Goal: Information Seeking & Learning: Learn about a topic

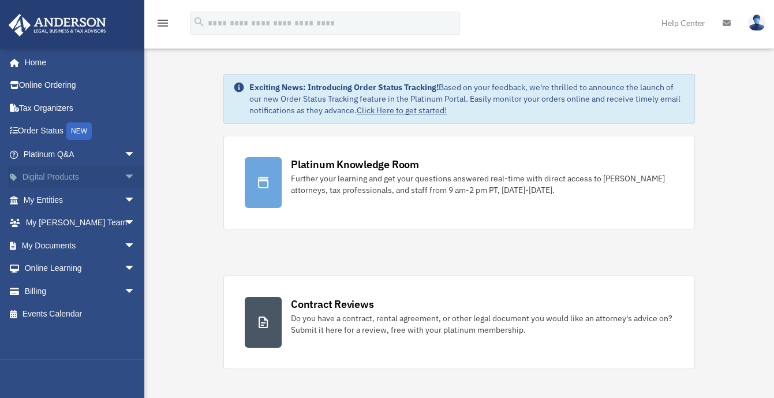
click at [124, 175] on span "arrow_drop_down" at bounding box center [135, 178] width 23 height 24
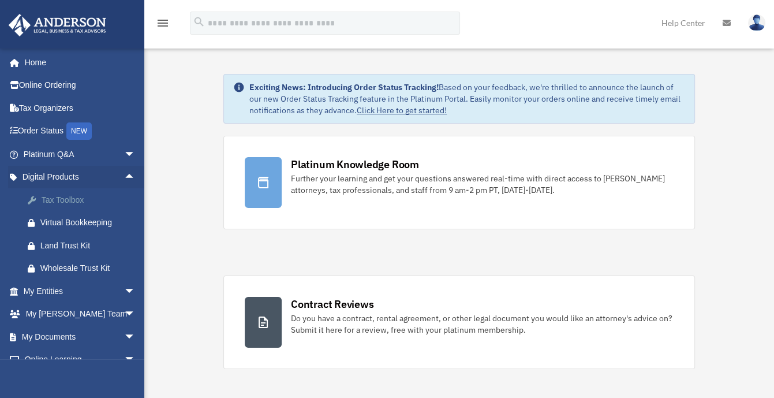
click at [87, 200] on div "Tax Toolbox" at bounding box center [89, 200] width 98 height 14
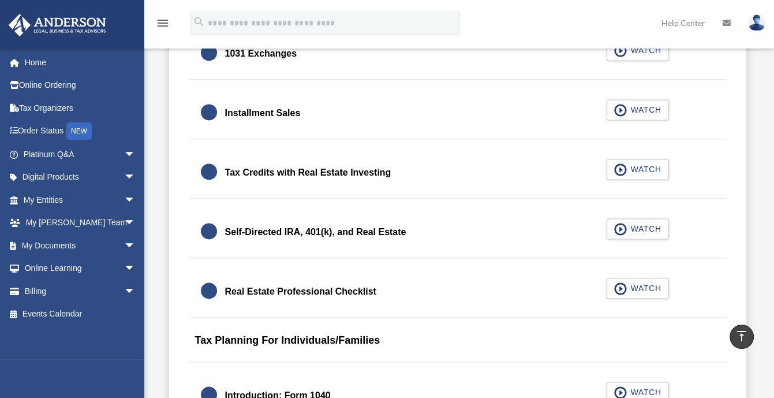
scroll to position [1740, 0]
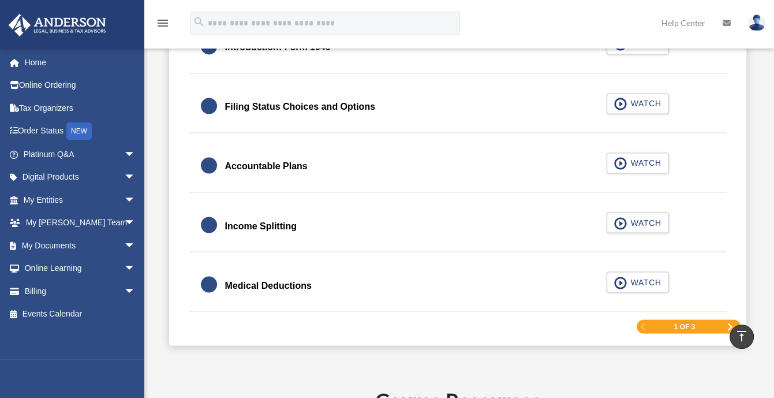
click at [730, 323] on span "Next Page" at bounding box center [730, 326] width 7 height 7
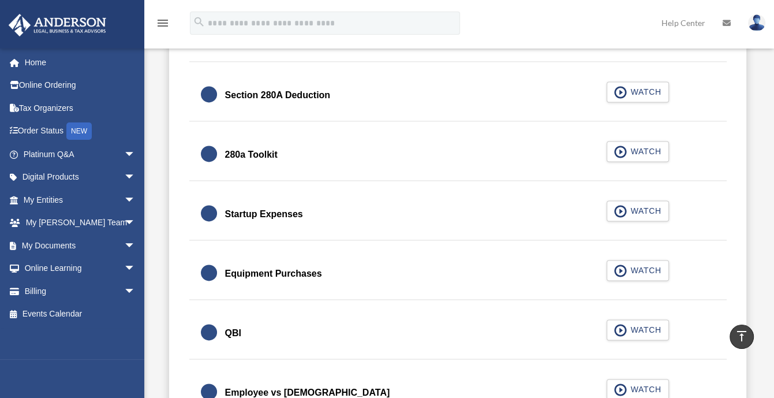
scroll to position [1062, 0]
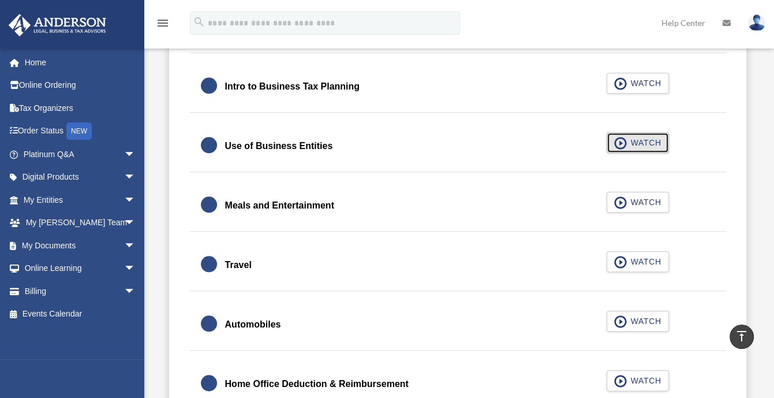
click at [644, 143] on span "WATCH" at bounding box center [644, 143] width 34 height 12
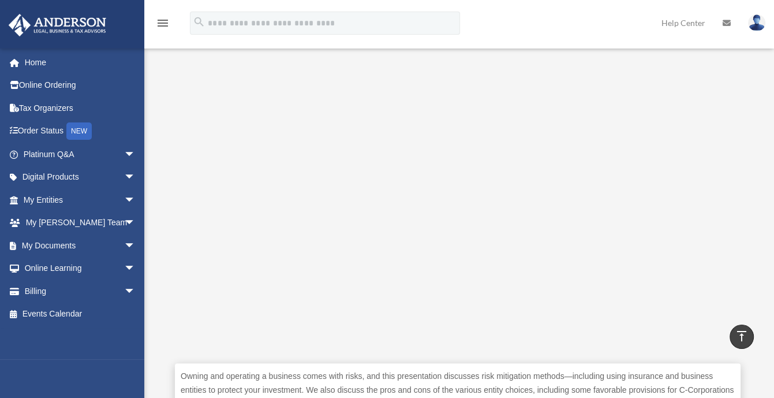
scroll to position [231, 0]
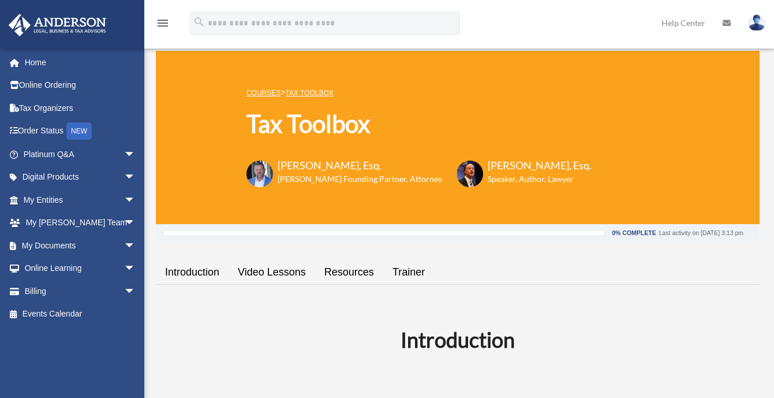
scroll to position [1062, 0]
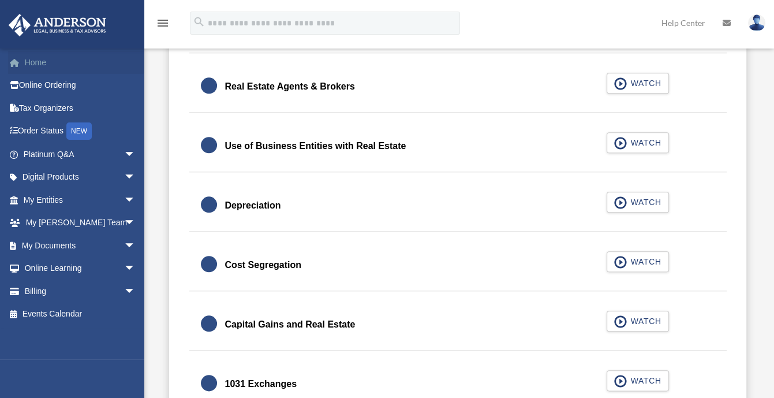
click at [33, 62] on link "Home" at bounding box center [80, 62] width 145 height 23
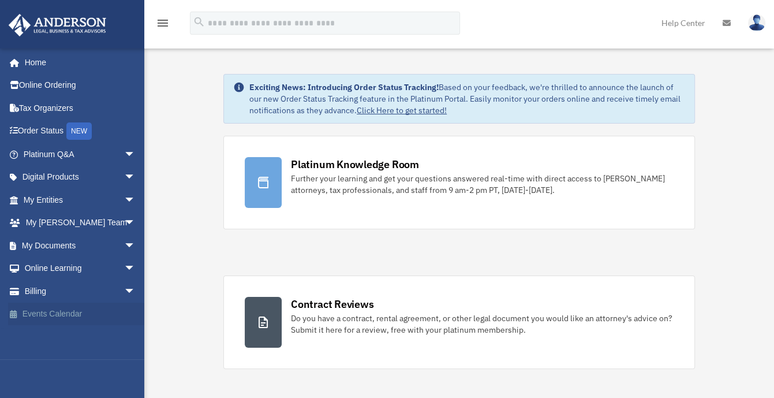
click at [55, 315] on link "Events Calendar" at bounding box center [80, 313] width 145 height 23
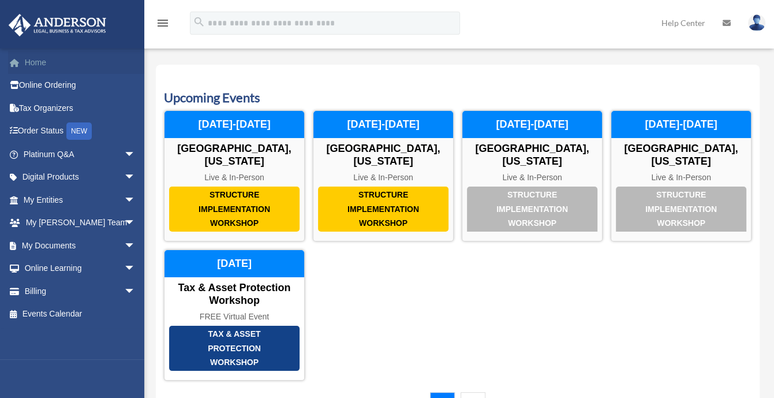
click at [31, 59] on link "Home" at bounding box center [80, 62] width 145 height 23
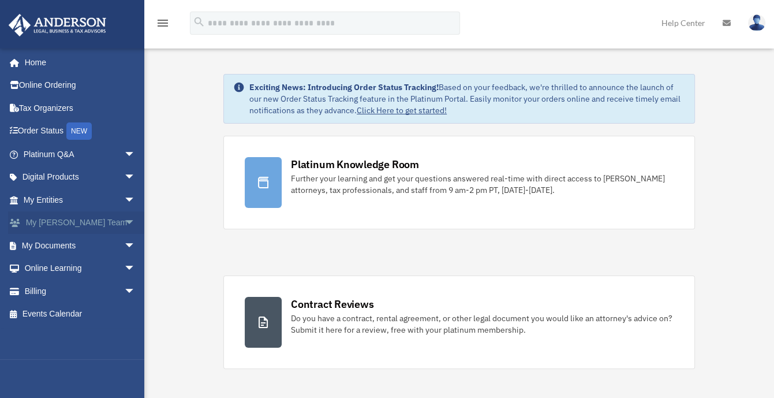
click at [124, 220] on span "arrow_drop_down" at bounding box center [135, 223] width 23 height 24
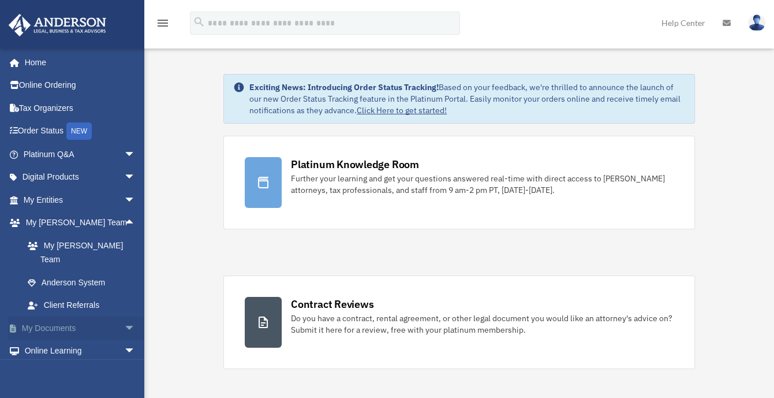
click at [124, 316] on span "arrow_drop_down" at bounding box center [135, 328] width 23 height 24
click at [53, 339] on link "Box" at bounding box center [84, 350] width 137 height 23
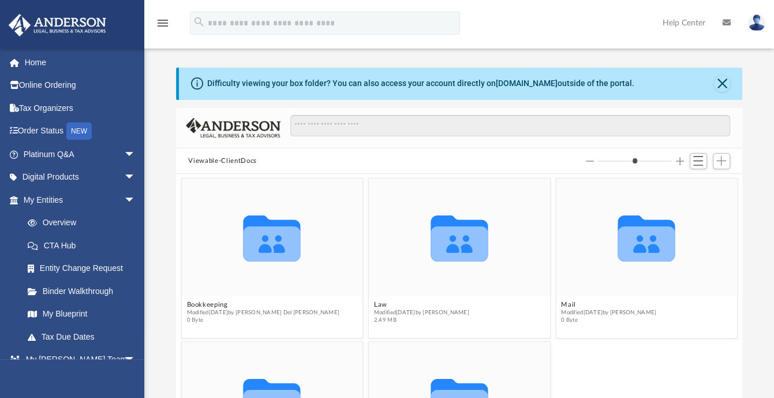
scroll to position [253, 558]
click at [266, 244] on icon "grid" at bounding box center [271, 238] width 57 height 46
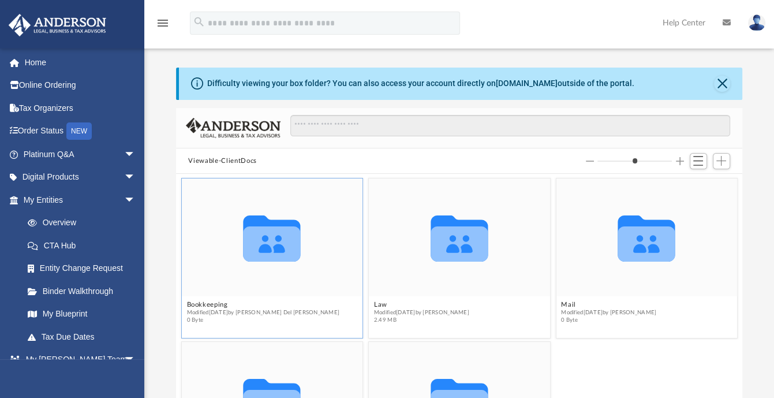
click at [210, 309] on span "Modified [DATE] by [PERSON_NAME] Del [PERSON_NAME]" at bounding box center [262, 313] width 153 height 8
